Goal: Find specific page/section: Find specific page/section

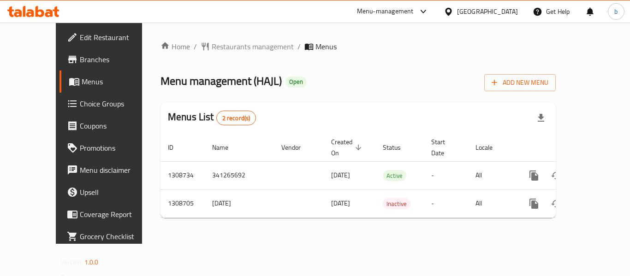
click at [503, 14] on div "[GEOGRAPHIC_DATA]" at bounding box center [487, 11] width 61 height 10
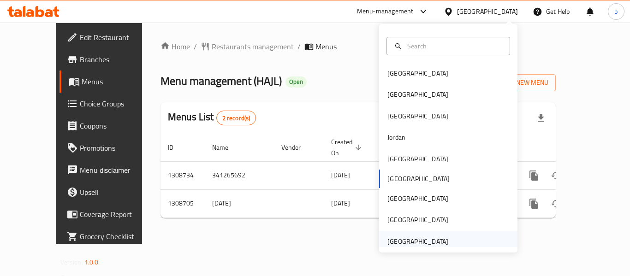
click at [393, 244] on div "[GEOGRAPHIC_DATA]" at bounding box center [417, 241] width 61 height 10
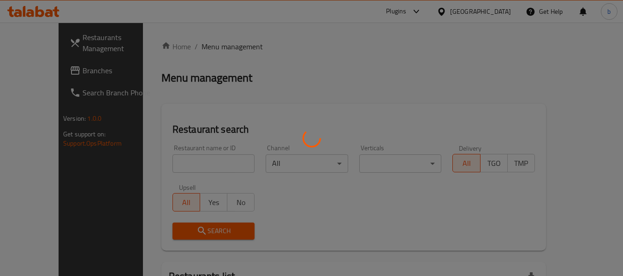
click at [23, 70] on div at bounding box center [311, 138] width 623 height 276
click at [42, 73] on div at bounding box center [311, 138] width 623 height 276
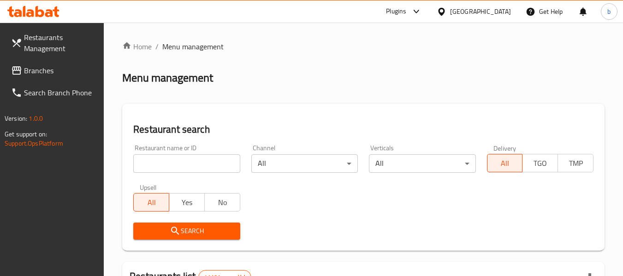
click at [42, 73] on span "Branches" at bounding box center [60, 70] width 73 height 11
